Goal: Navigation & Orientation: Go to known website

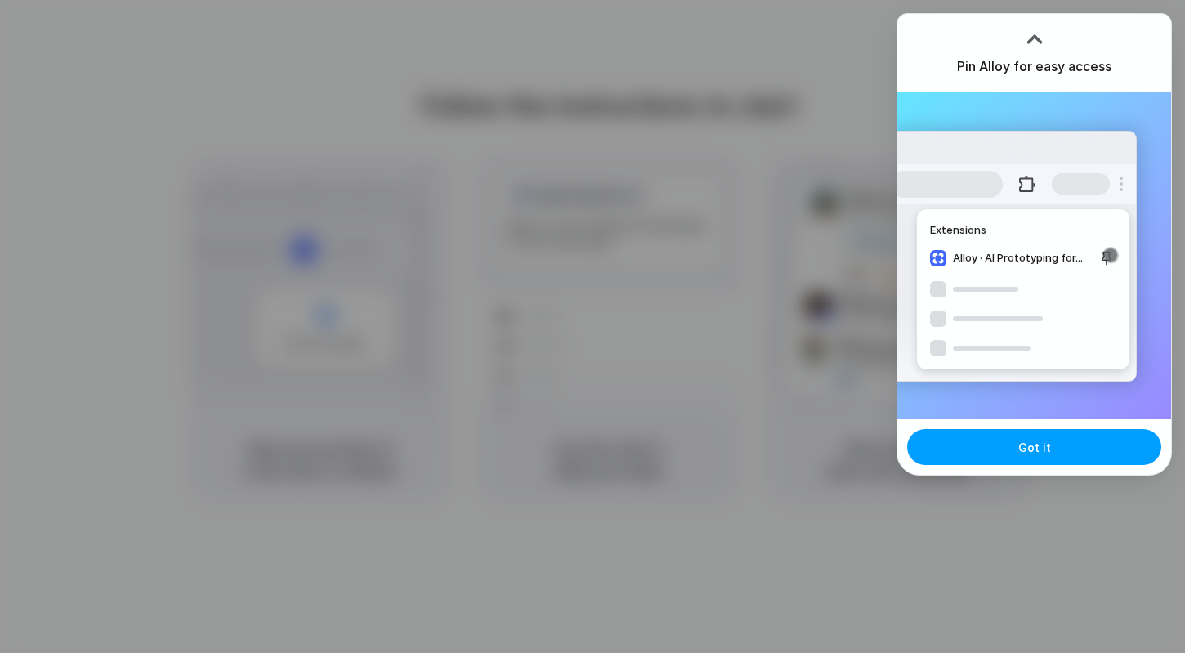
click at [1036, 444] on span "Got it" at bounding box center [1034, 447] width 33 height 17
